Goal: Task Accomplishment & Management: Complete application form

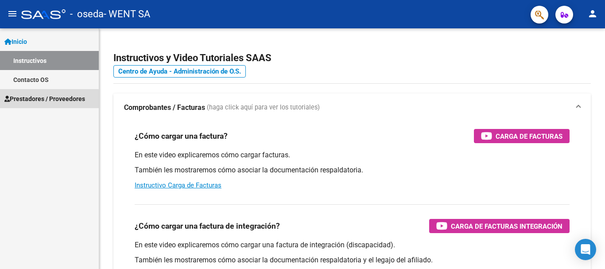
click at [30, 101] on span "Prestadores / Proveedores" at bounding box center [44, 99] width 81 height 10
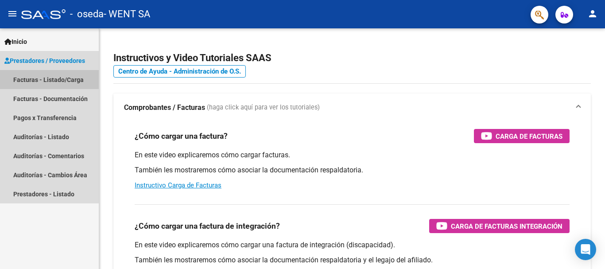
click at [60, 83] on link "Facturas - Listado/Carga" at bounding box center [49, 79] width 99 height 19
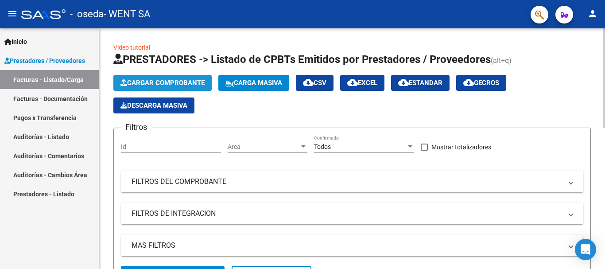
click at [169, 84] on span "Cargar Comprobante" at bounding box center [162, 83] width 84 height 8
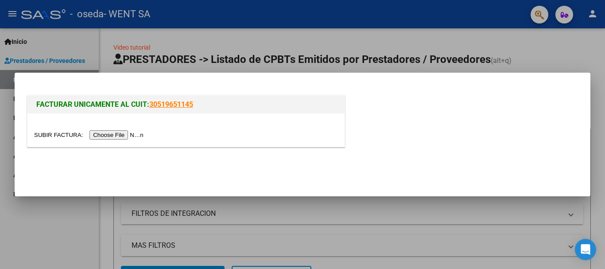
click at [128, 133] on input "file" at bounding box center [90, 134] width 112 height 9
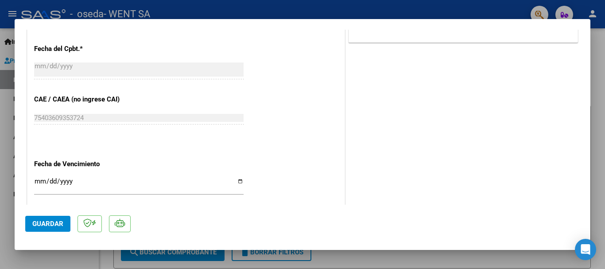
scroll to position [487, 0]
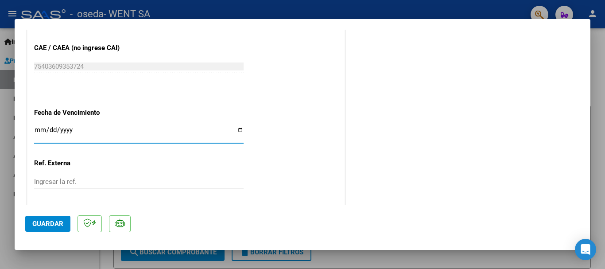
click at [39, 131] on input "Ingresar la fecha" at bounding box center [138, 133] width 209 height 14
type input "[DATE]"
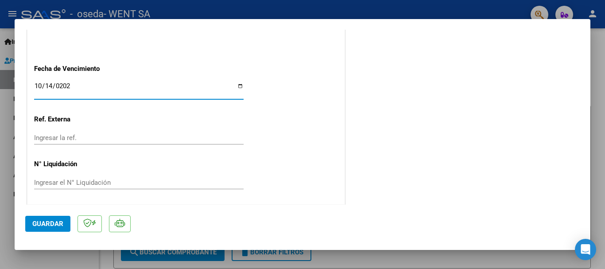
scroll to position [533, 0]
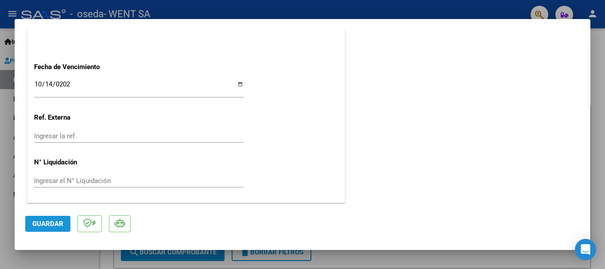
drag, startPoint x: 43, startPoint y: 223, endPoint x: 49, endPoint y: 216, distance: 9.5
click at [44, 223] on span "Guardar" at bounding box center [47, 224] width 31 height 8
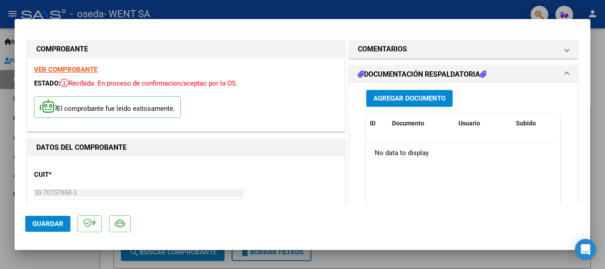
scroll to position [0, 0]
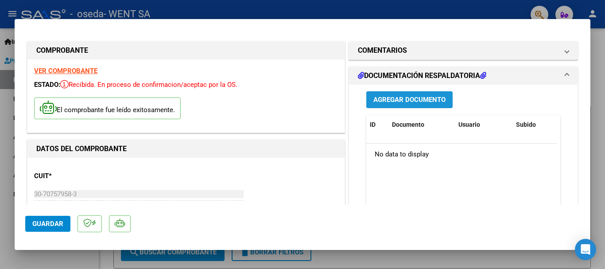
click at [396, 97] on span "Agregar Documento" at bounding box center [409, 100] width 72 height 8
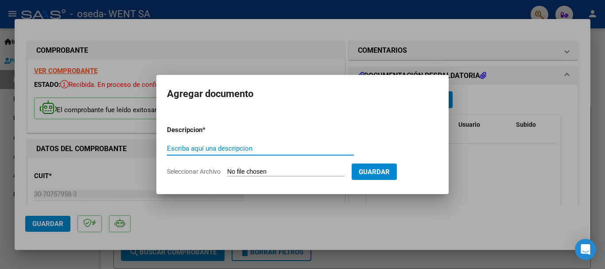
click at [274, 147] on input "Escriba aquí una descripcion" at bounding box center [260, 148] width 187 height 8
type input "DOC"
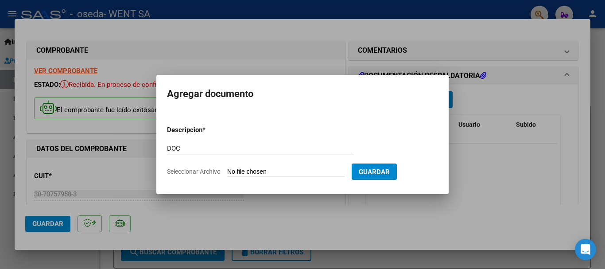
click at [279, 171] on input "Seleccionar Archivo" at bounding box center [285, 172] width 117 height 8
type input "C:\fakepath\111-9068.pdf"
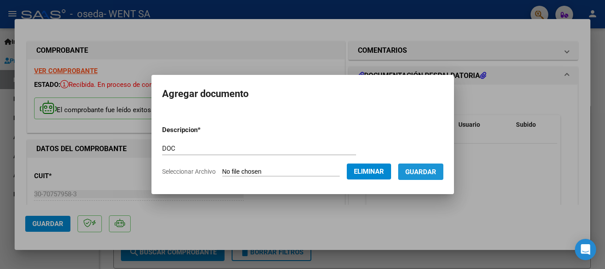
click at [438, 166] on button "Guardar" at bounding box center [420, 171] width 45 height 16
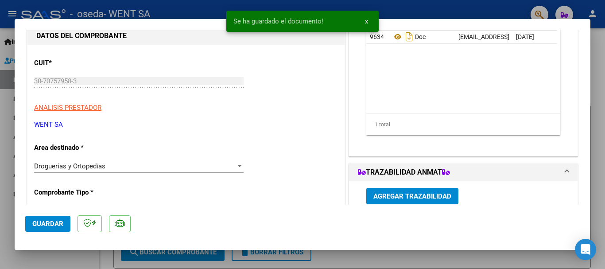
scroll to position [133, 0]
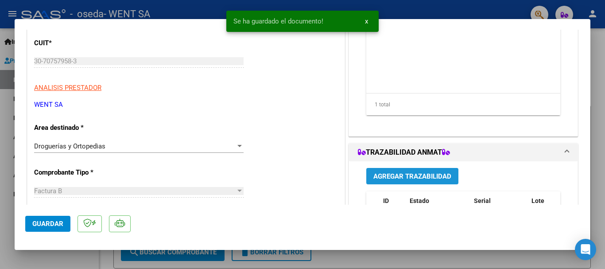
click at [391, 176] on span "Agregar Trazabilidad" at bounding box center [412, 176] width 78 height 8
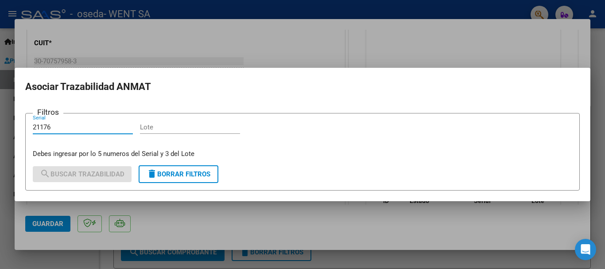
type input "21176"
click at [198, 126] on input "Lote" at bounding box center [190, 127] width 100 height 8
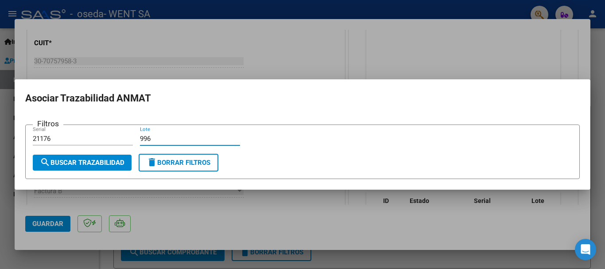
type input "996"
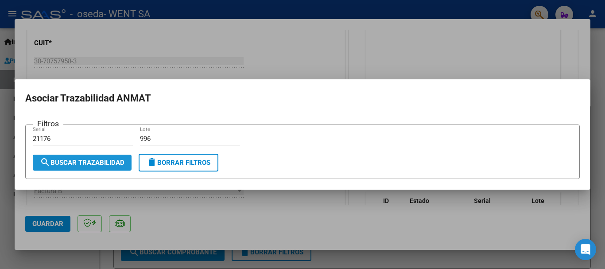
click at [114, 159] on span "search Buscar Trazabilidad" at bounding box center [82, 163] width 85 height 8
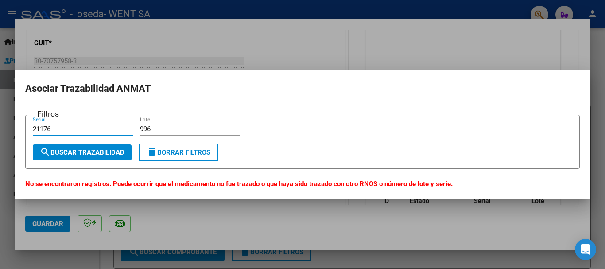
click at [66, 129] on input "21176" at bounding box center [83, 129] width 100 height 8
click at [40, 130] on input "21176" at bounding box center [83, 129] width 100 height 8
type input "17606"
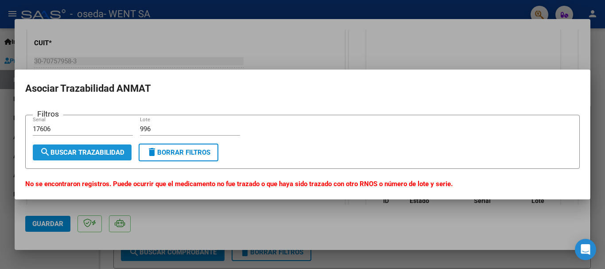
click at [86, 150] on span "search Buscar Trazabilidad" at bounding box center [82, 152] width 85 height 8
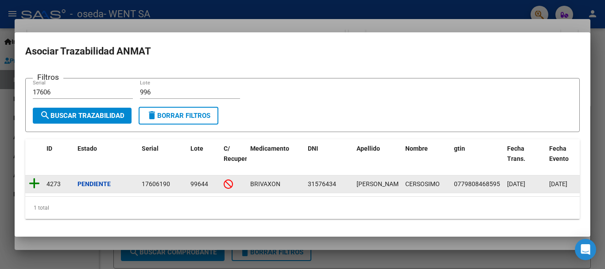
click at [38, 177] on icon at bounding box center [34, 183] width 11 height 12
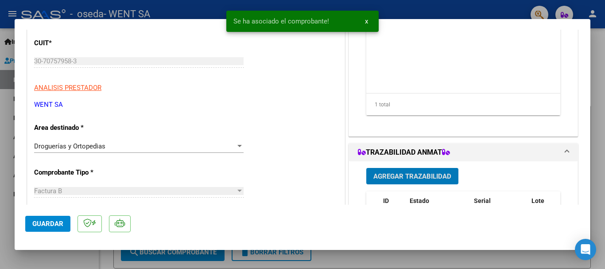
click at [405, 172] on span "Agregar Trazabilidad" at bounding box center [412, 176] width 78 height 8
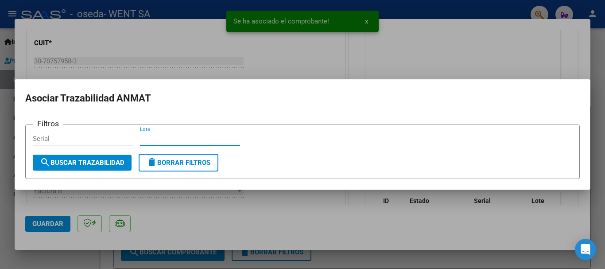
drag, startPoint x: 205, startPoint y: 140, endPoint x: 203, endPoint y: 158, distance: 17.4
click at [205, 141] on input "Lote" at bounding box center [190, 139] width 100 height 8
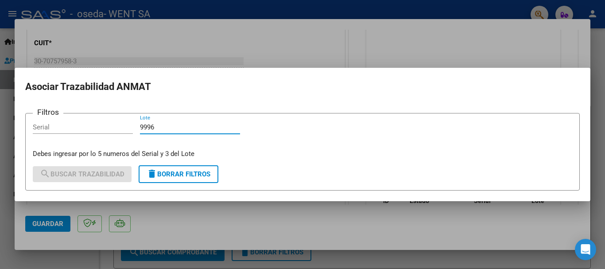
click at [151, 125] on input "9996" at bounding box center [190, 127] width 100 height 8
type input "996"
click at [77, 122] on div "Serial" at bounding box center [83, 126] width 100 height 13
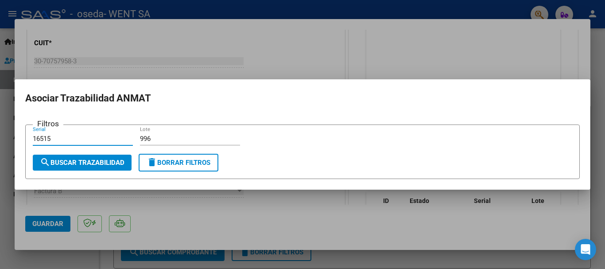
type input "16515"
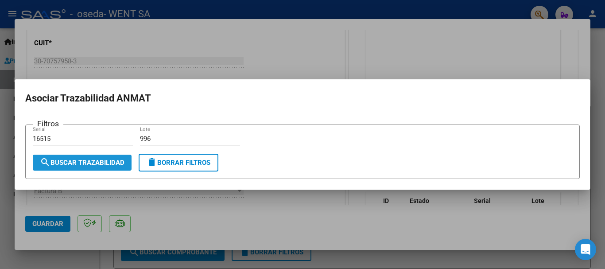
click at [93, 159] on span "search Buscar Trazabilidad" at bounding box center [82, 163] width 85 height 8
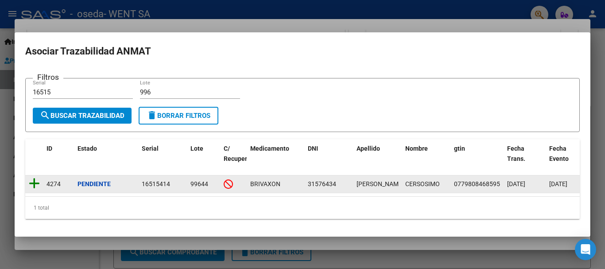
click at [36, 178] on icon at bounding box center [34, 183] width 11 height 12
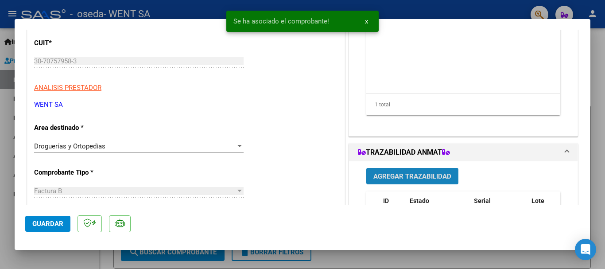
click at [395, 177] on span "Agregar Trazabilidad" at bounding box center [412, 176] width 78 height 8
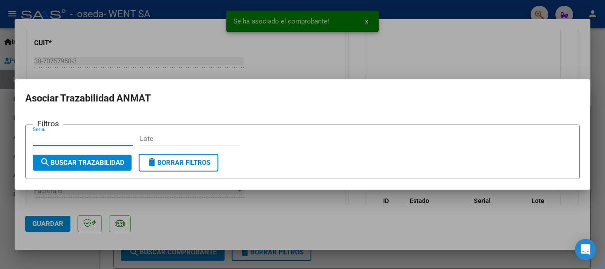
click at [213, 137] on input "Lote" at bounding box center [190, 139] width 100 height 8
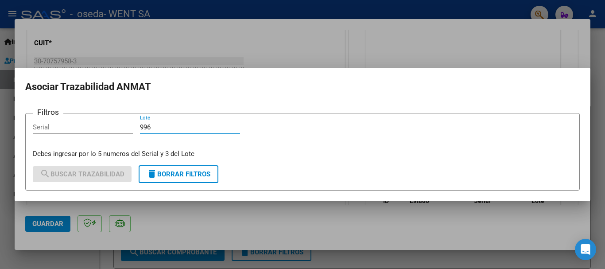
type input "996"
click at [111, 130] on input "Serial" at bounding box center [83, 127] width 100 height 8
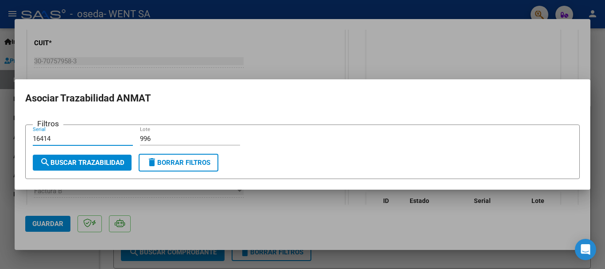
type input "16414"
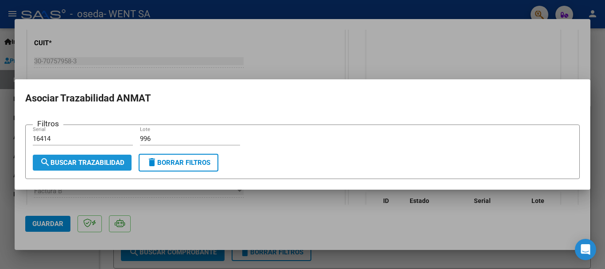
click at [85, 162] on span "search Buscar Trazabilidad" at bounding box center [82, 163] width 85 height 8
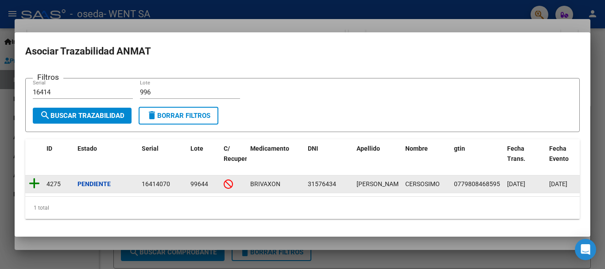
click at [33, 180] on icon at bounding box center [34, 183] width 11 height 12
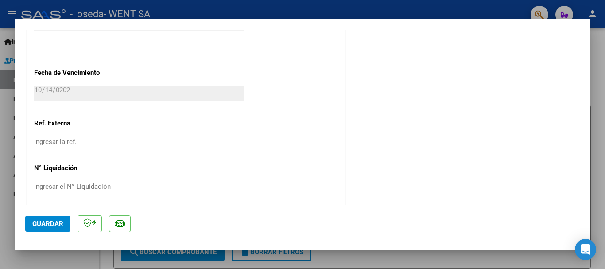
scroll to position [531, 0]
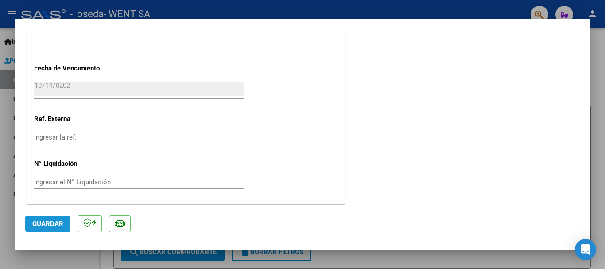
click at [50, 223] on span "Guardar" at bounding box center [47, 224] width 31 height 8
click at [9, 133] on div at bounding box center [302, 134] width 605 height 269
type input "$ 0,00"
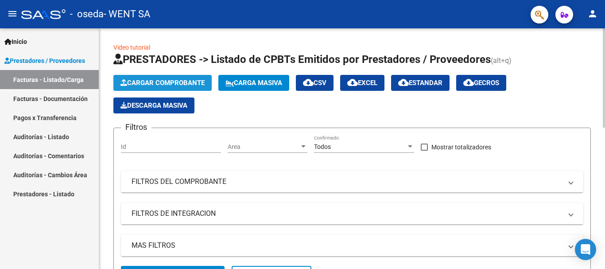
click at [155, 84] on span "Cargar Comprobante" at bounding box center [162, 83] width 84 height 8
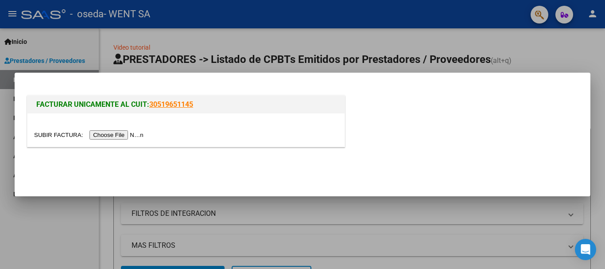
click at [118, 137] on input "file" at bounding box center [90, 134] width 112 height 9
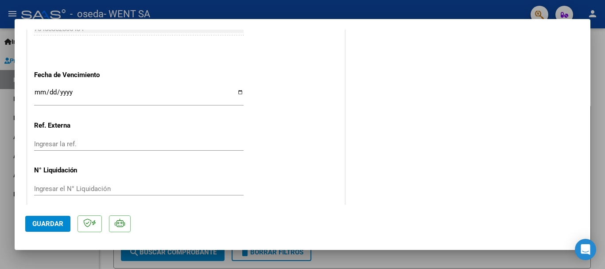
scroll to position [533, 0]
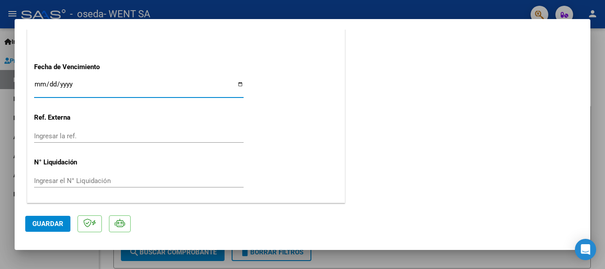
click at [41, 84] on input "Ingresar la fecha" at bounding box center [138, 88] width 209 height 14
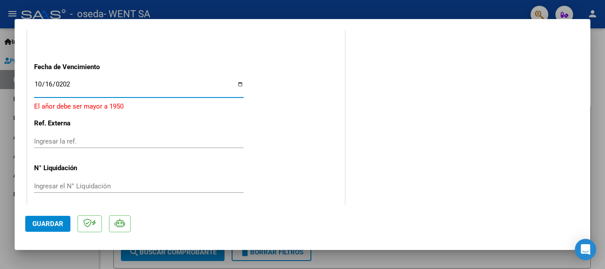
type input "[DATE]"
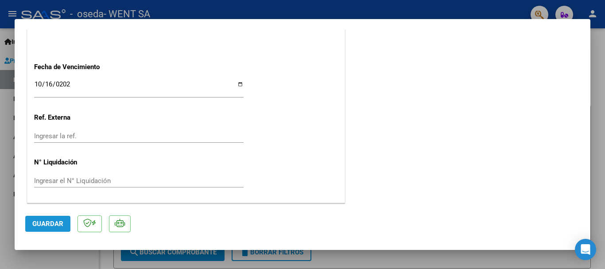
click at [44, 222] on span "Guardar" at bounding box center [47, 224] width 31 height 8
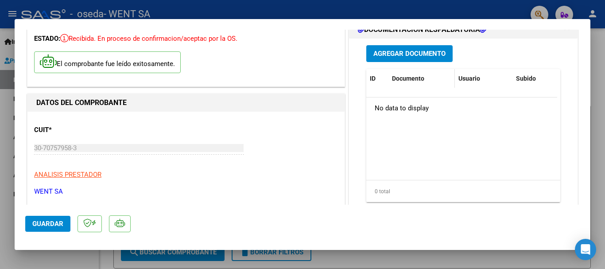
scroll to position [46, 0]
click at [429, 51] on span "Agregar Documento" at bounding box center [409, 54] width 72 height 8
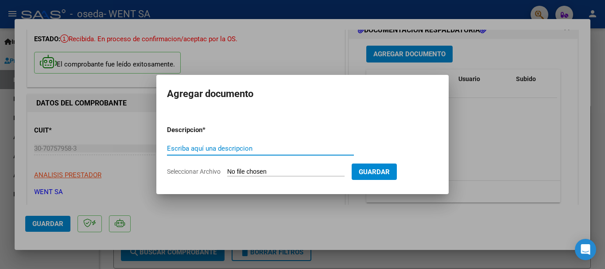
click at [217, 144] on div "Escriba aquí una descripcion" at bounding box center [260, 148] width 187 height 13
type input "DOC"
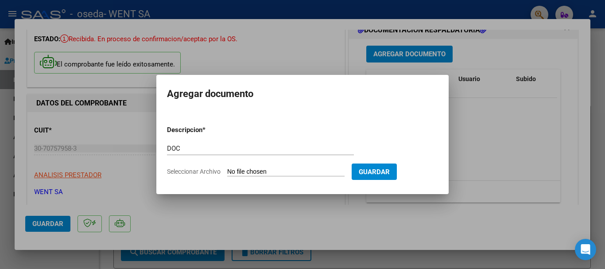
click at [273, 170] on input "Seleccionar Archivo" at bounding box center [285, 172] width 117 height 8
type input "C:\fakepath\111-9080.pdf"
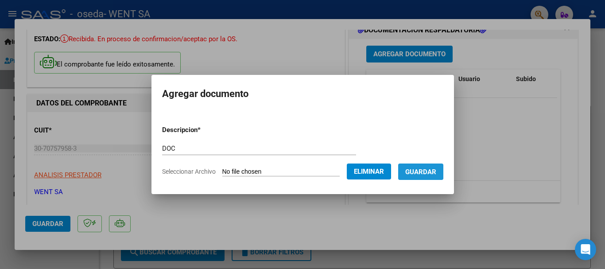
click at [423, 169] on span "Guardar" at bounding box center [420, 172] width 31 height 8
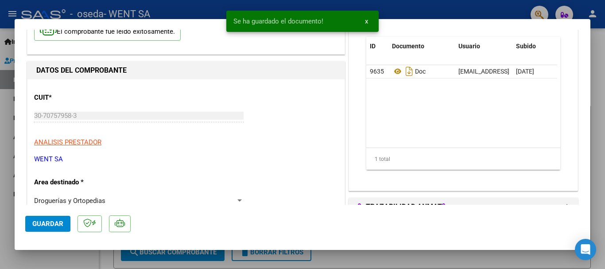
scroll to position [134, 0]
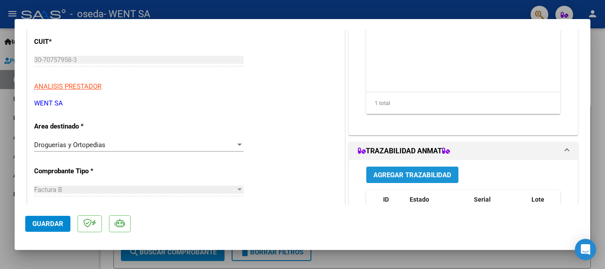
click at [429, 175] on span "Agregar Trazabilidad" at bounding box center [412, 175] width 78 height 8
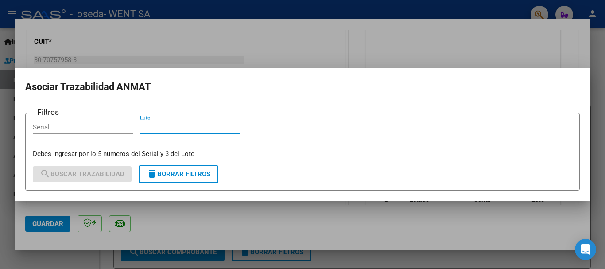
click at [225, 129] on input "Lote" at bounding box center [190, 127] width 100 height 8
type input "567"
click at [102, 125] on input "Serial" at bounding box center [83, 127] width 100 height 8
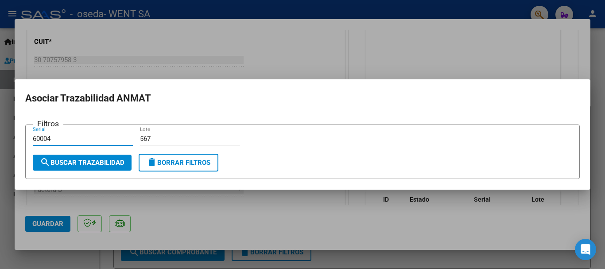
type input "60004"
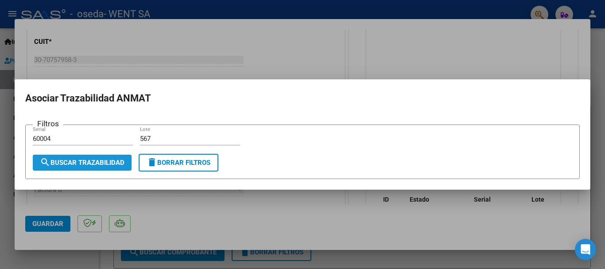
click at [106, 163] on span "search Buscar Trazabilidad" at bounding box center [82, 163] width 85 height 8
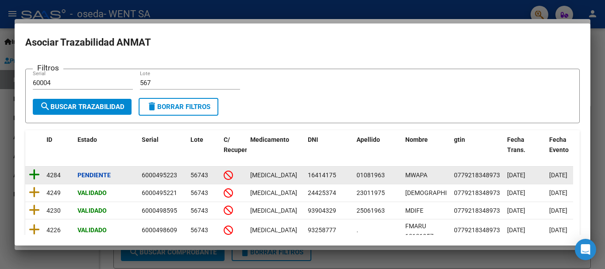
click at [36, 174] on icon at bounding box center [34, 174] width 11 height 12
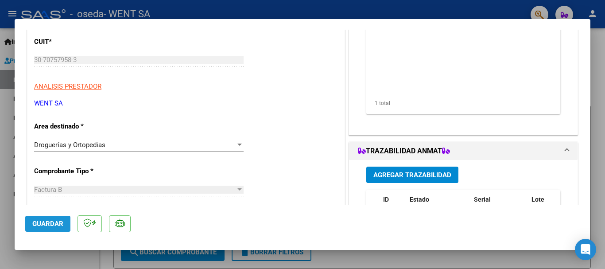
click at [45, 217] on button "Guardar" at bounding box center [47, 224] width 45 height 16
click at [45, 220] on span "Guardar" at bounding box center [47, 224] width 31 height 8
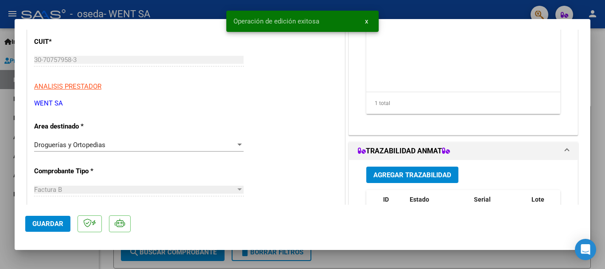
click at [4, 138] on div at bounding box center [302, 134] width 605 height 269
type input "$ 0,00"
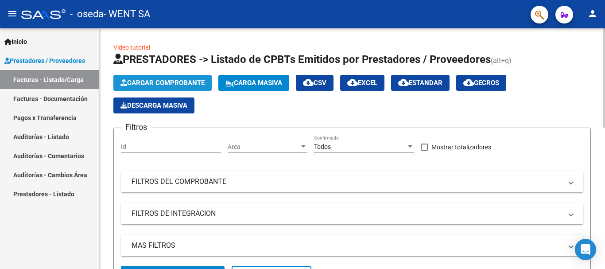
click at [172, 81] on span "Cargar Comprobante" at bounding box center [162, 83] width 84 height 8
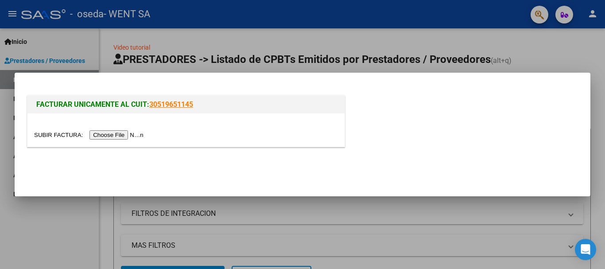
click at [136, 137] on input "file" at bounding box center [90, 134] width 112 height 9
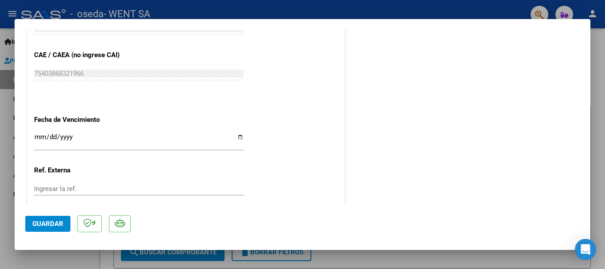
scroll to position [487, 0]
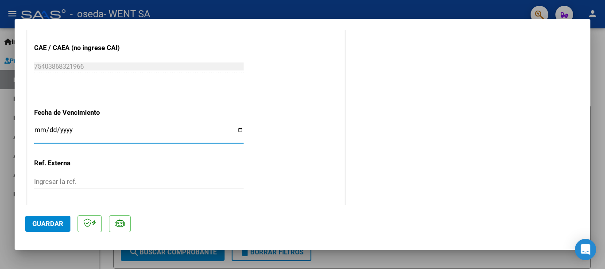
click at [42, 128] on input "Ingresar la fecha" at bounding box center [138, 133] width 209 height 14
type input "[DATE]"
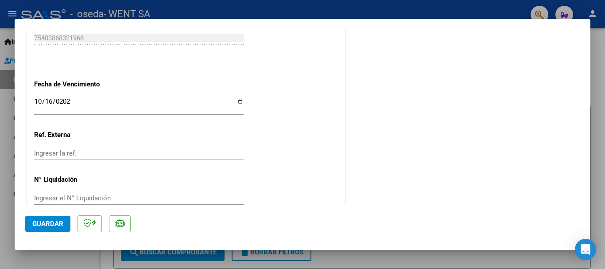
scroll to position [533, 0]
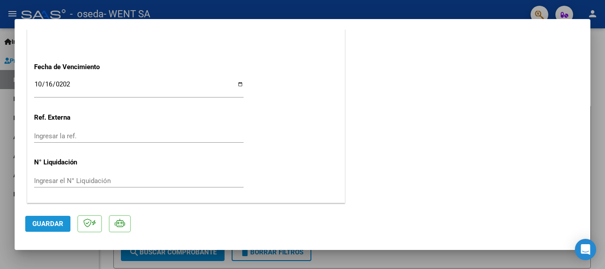
click at [35, 224] on span "Guardar" at bounding box center [47, 224] width 31 height 8
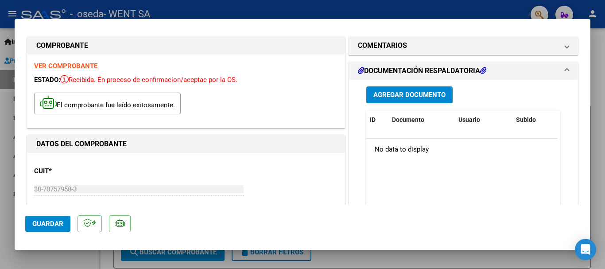
scroll to position [0, 0]
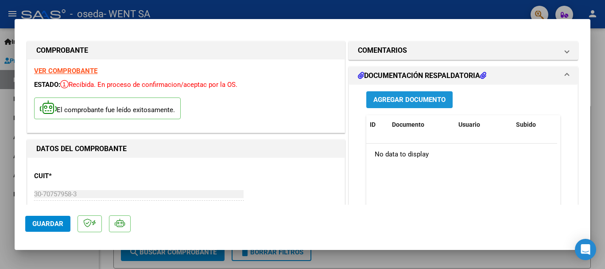
click at [384, 95] on span "Agregar Documento" at bounding box center [409, 99] width 72 height 8
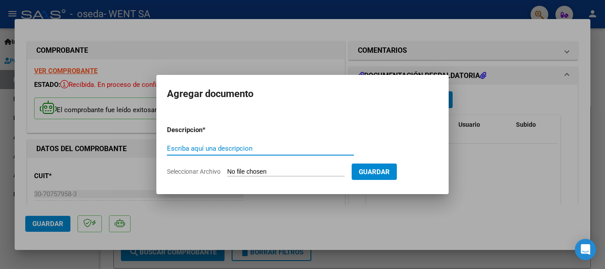
click at [248, 148] on input "Escriba aquí una descripcion" at bounding box center [260, 148] width 187 height 8
type input "DOC"
click at [279, 171] on input "Seleccionar Archivo" at bounding box center [285, 172] width 117 height 8
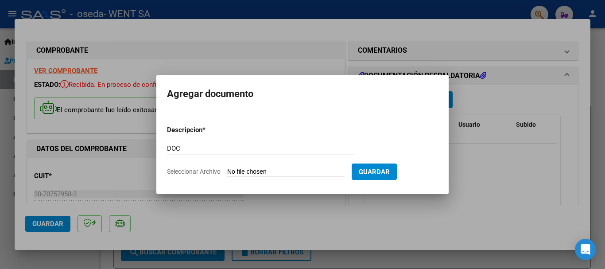
type input "C:\fakepath\143-7629.pdf"
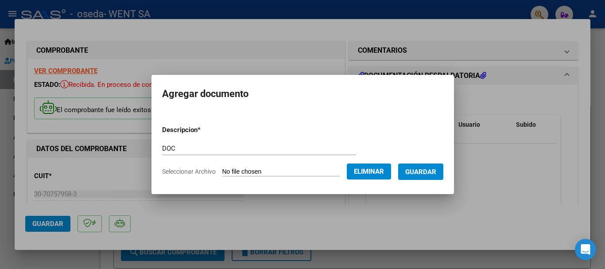
click at [419, 174] on span "Guardar" at bounding box center [420, 172] width 31 height 8
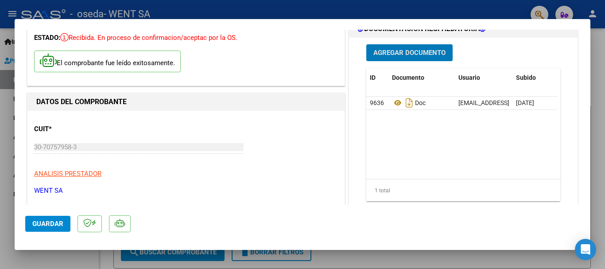
scroll to position [133, 0]
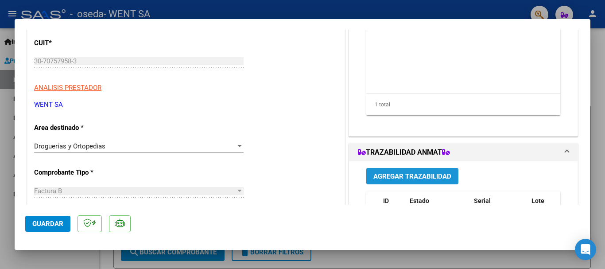
click at [396, 177] on span "Agregar Trazabilidad" at bounding box center [412, 176] width 78 height 8
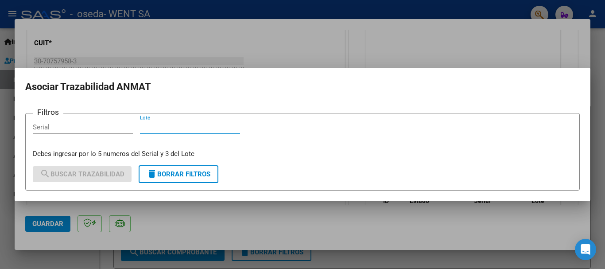
click at [161, 129] on input "Lote" at bounding box center [190, 127] width 100 height 8
type input "e"
type input "EAE"
click at [116, 127] on input "Serial" at bounding box center [83, 127] width 100 height 8
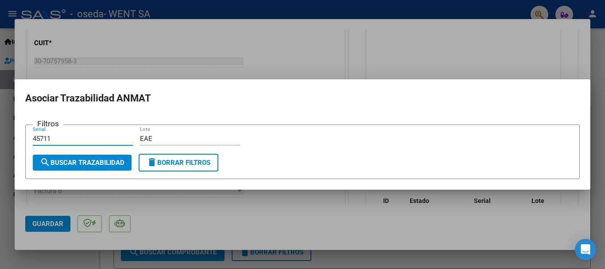
type input "45711"
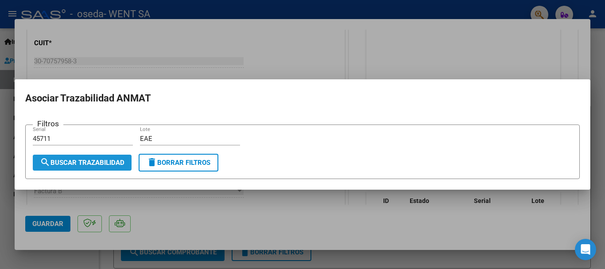
click at [72, 158] on button "search Buscar Trazabilidad" at bounding box center [82, 163] width 99 height 16
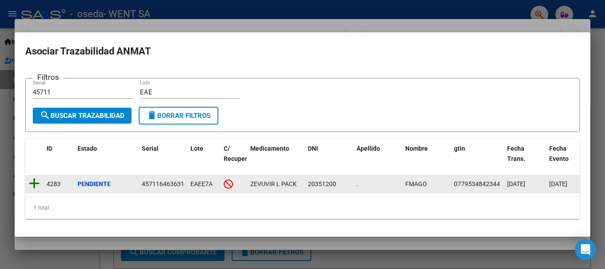
click at [30, 180] on icon at bounding box center [34, 183] width 11 height 12
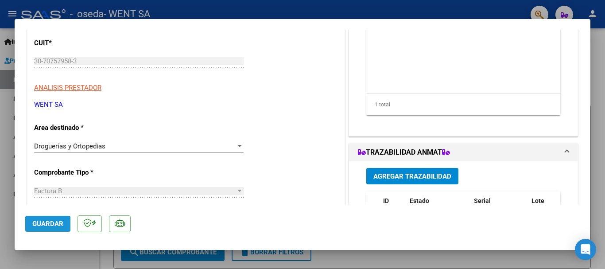
click at [51, 223] on span "Guardar" at bounding box center [47, 224] width 31 height 8
